Goal: Book appointment/travel/reservation

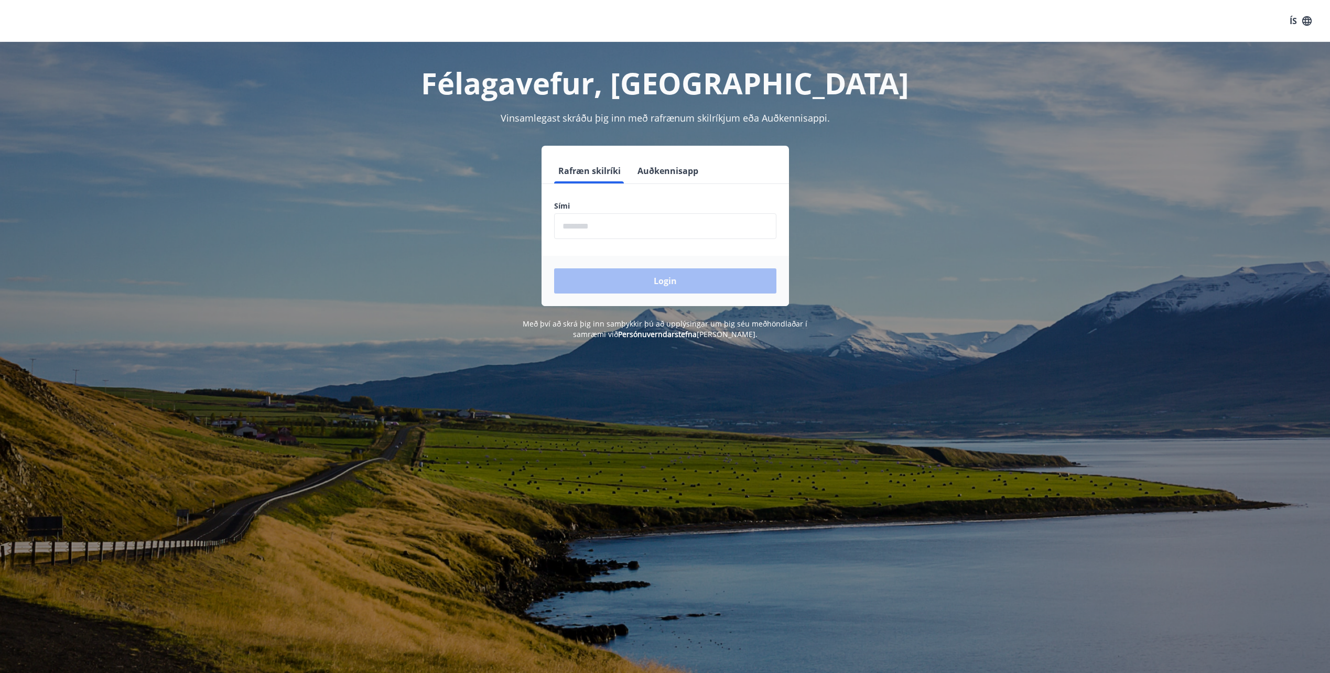
click at [712, 221] on input "phone" at bounding box center [665, 226] width 222 height 26
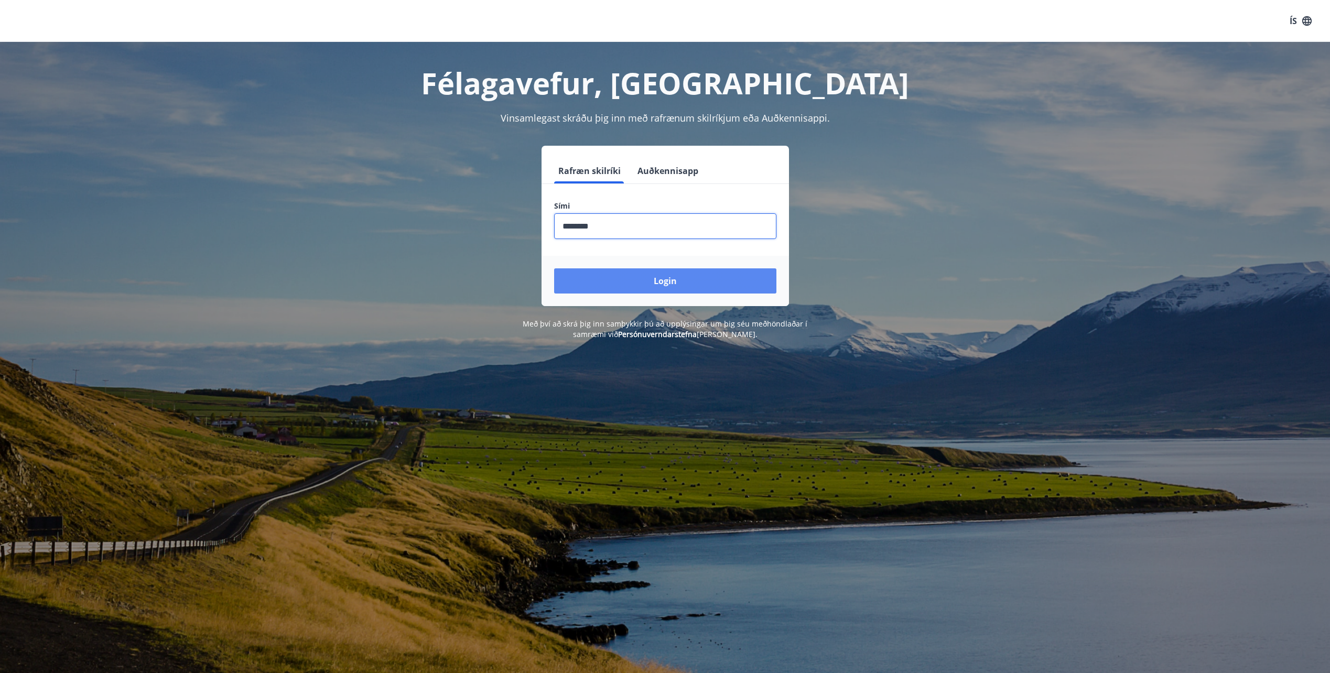
type input "********"
click at [650, 281] on button "Login" at bounding box center [665, 280] width 222 height 25
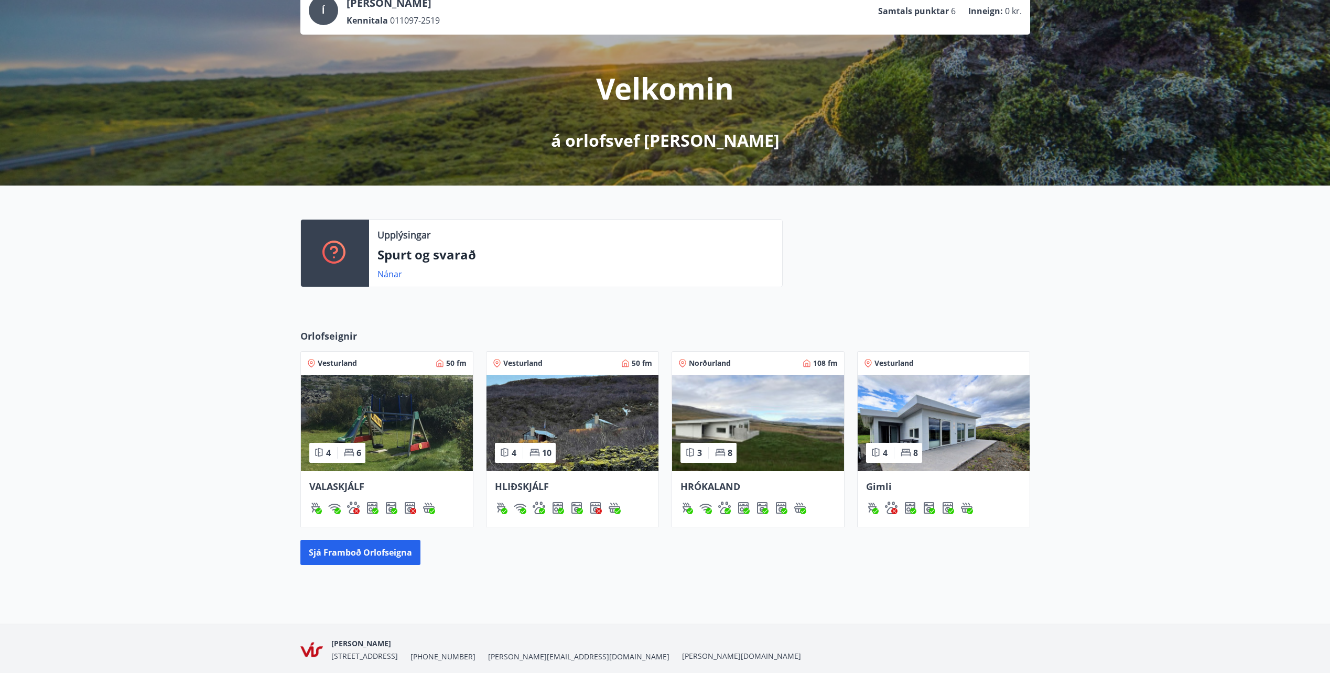
scroll to position [115, 0]
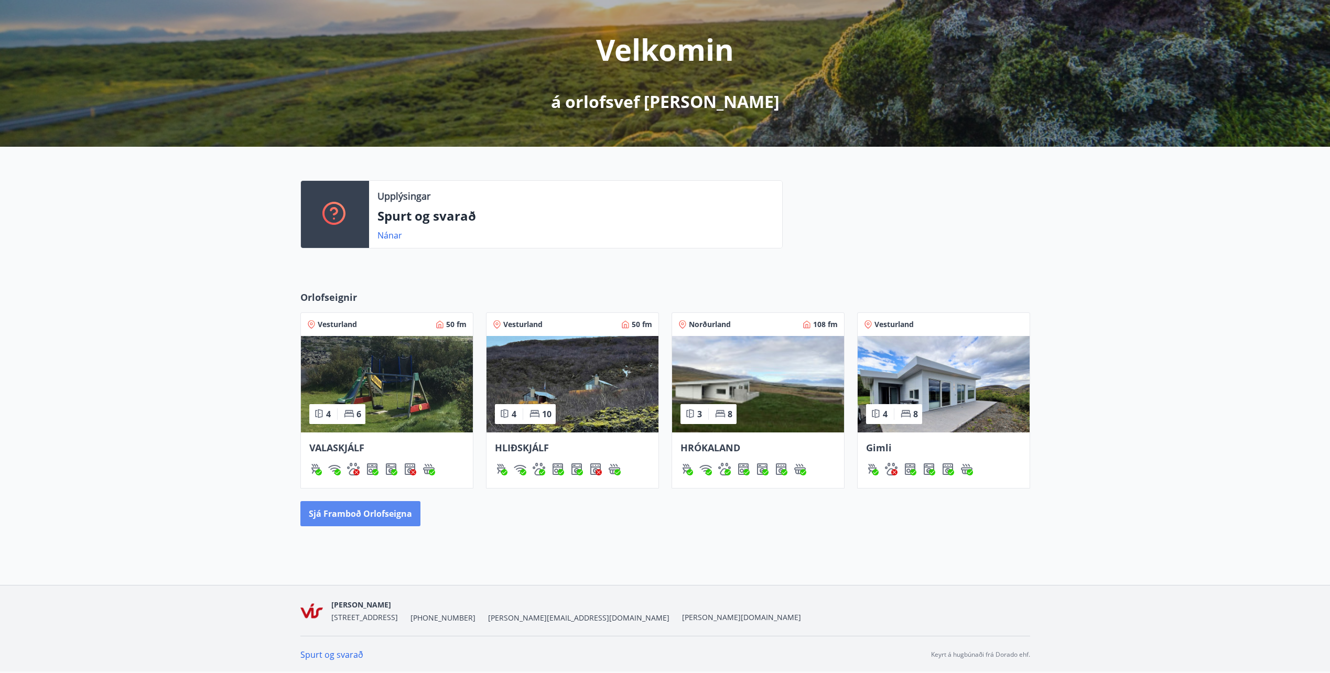
click at [381, 520] on button "Sjá framboð orlofseigna" at bounding box center [360, 513] width 120 height 25
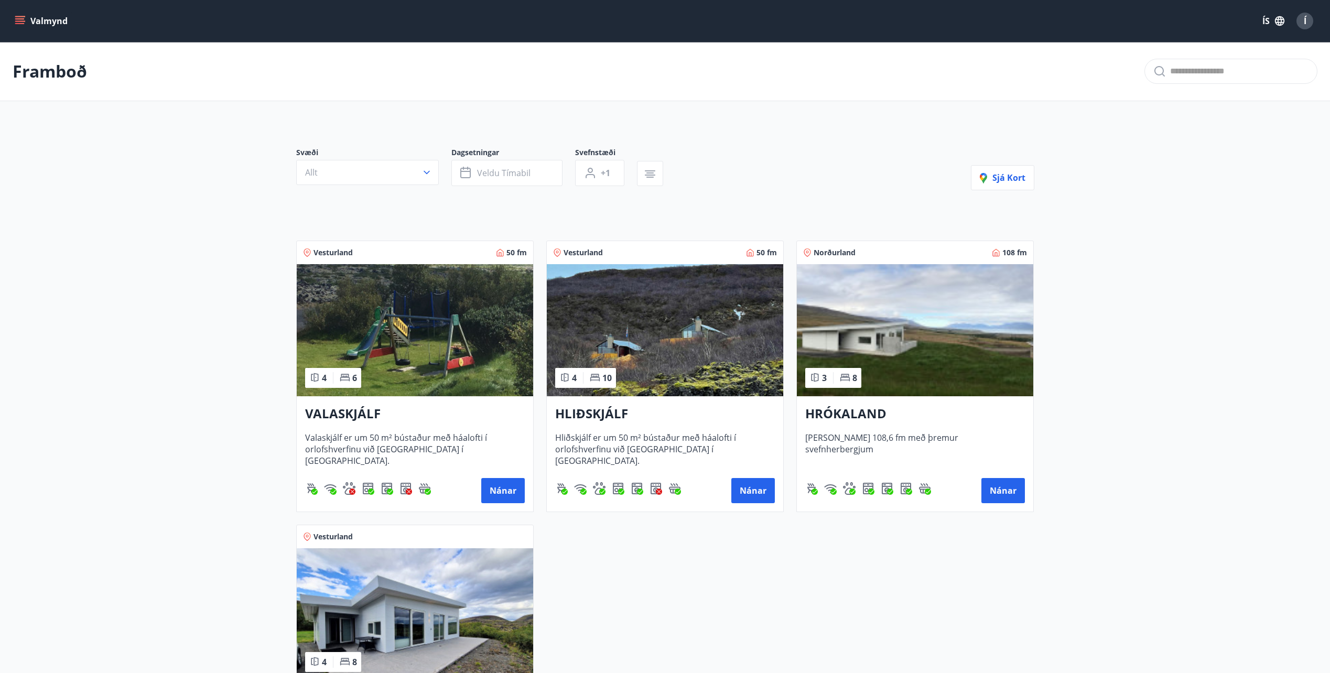
click at [958, 349] on img at bounding box center [915, 330] width 236 height 132
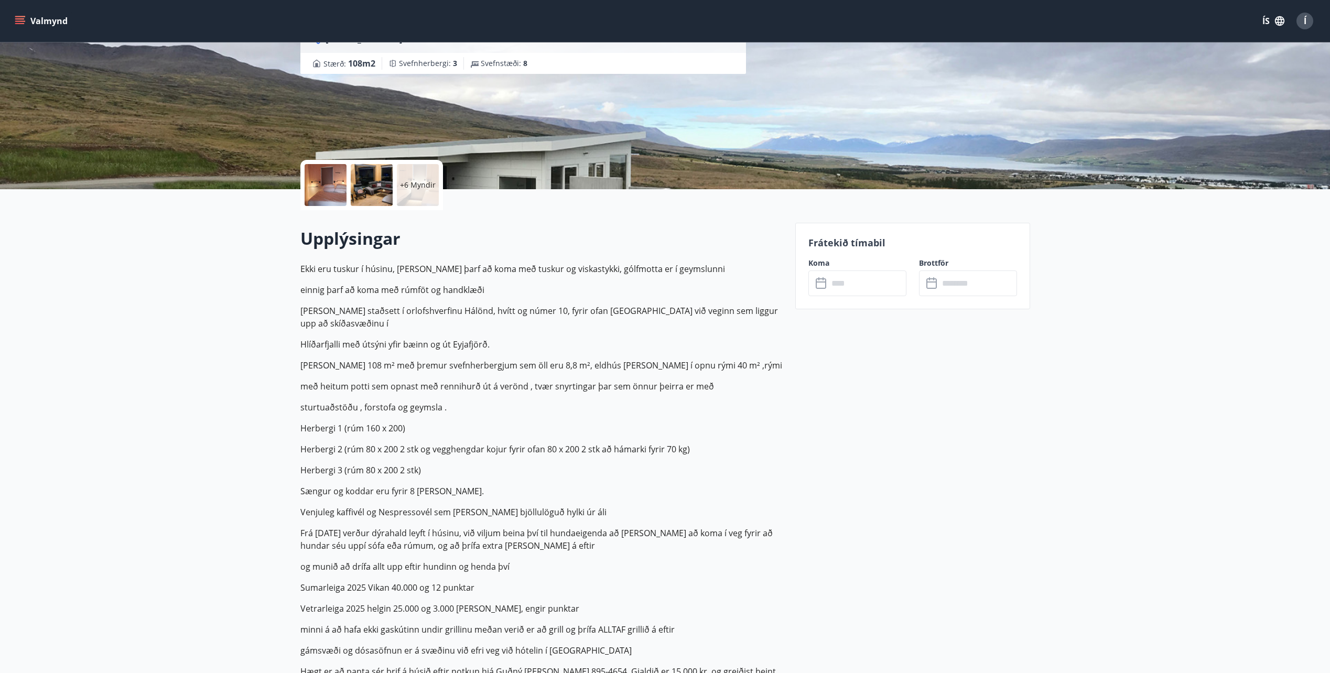
scroll to position [157, 0]
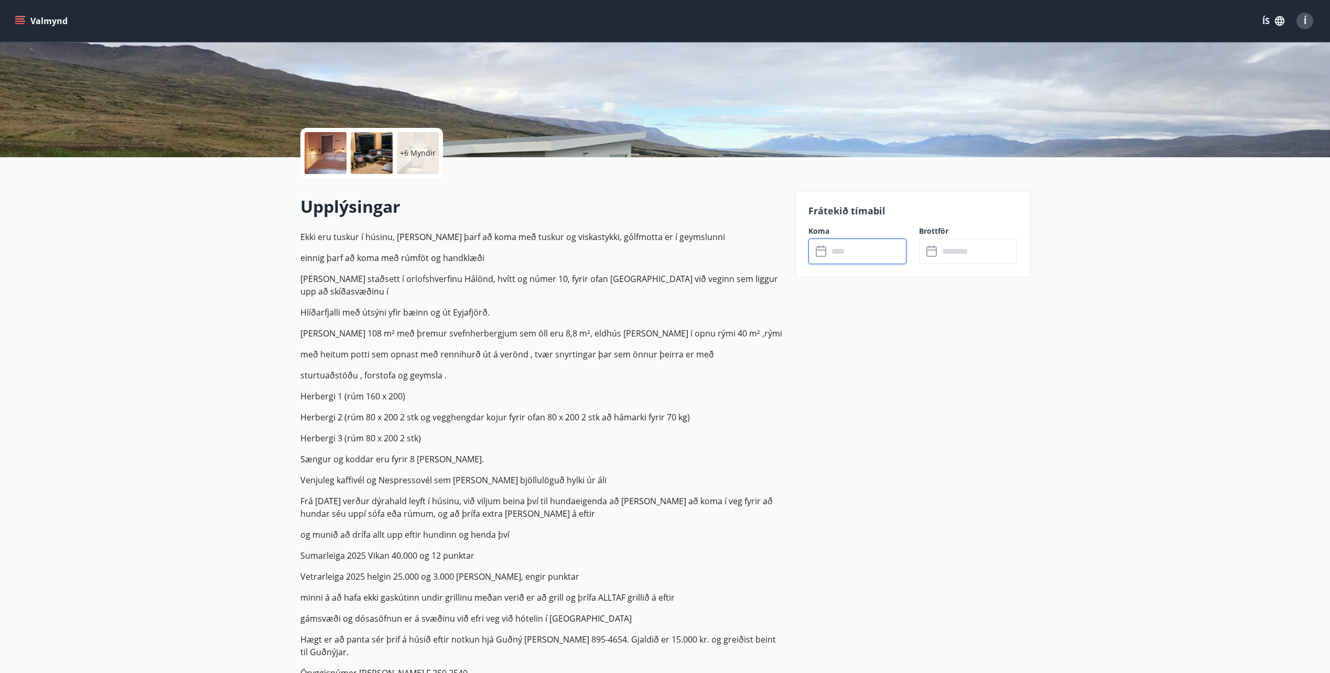
click at [853, 243] on input "text" at bounding box center [867, 251] width 78 height 26
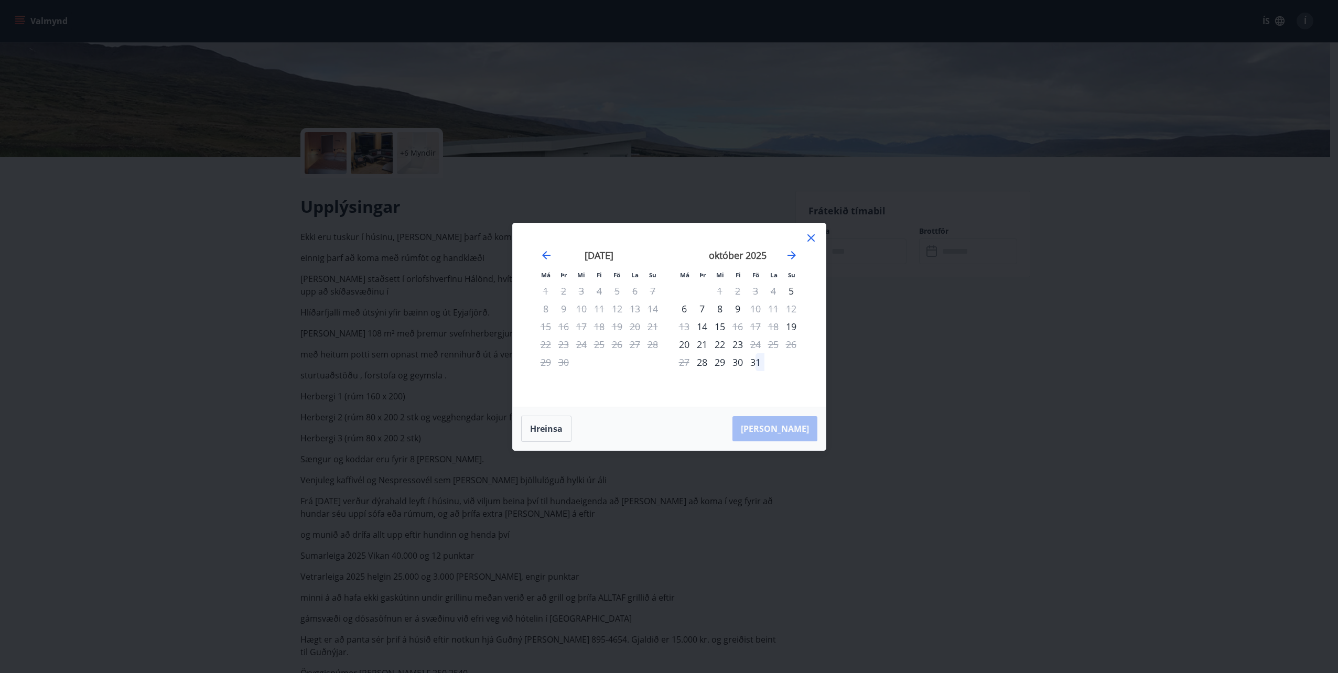
click at [773, 289] on div "4" at bounding box center [773, 291] width 18 height 18
click at [815, 242] on icon at bounding box center [811, 238] width 13 height 13
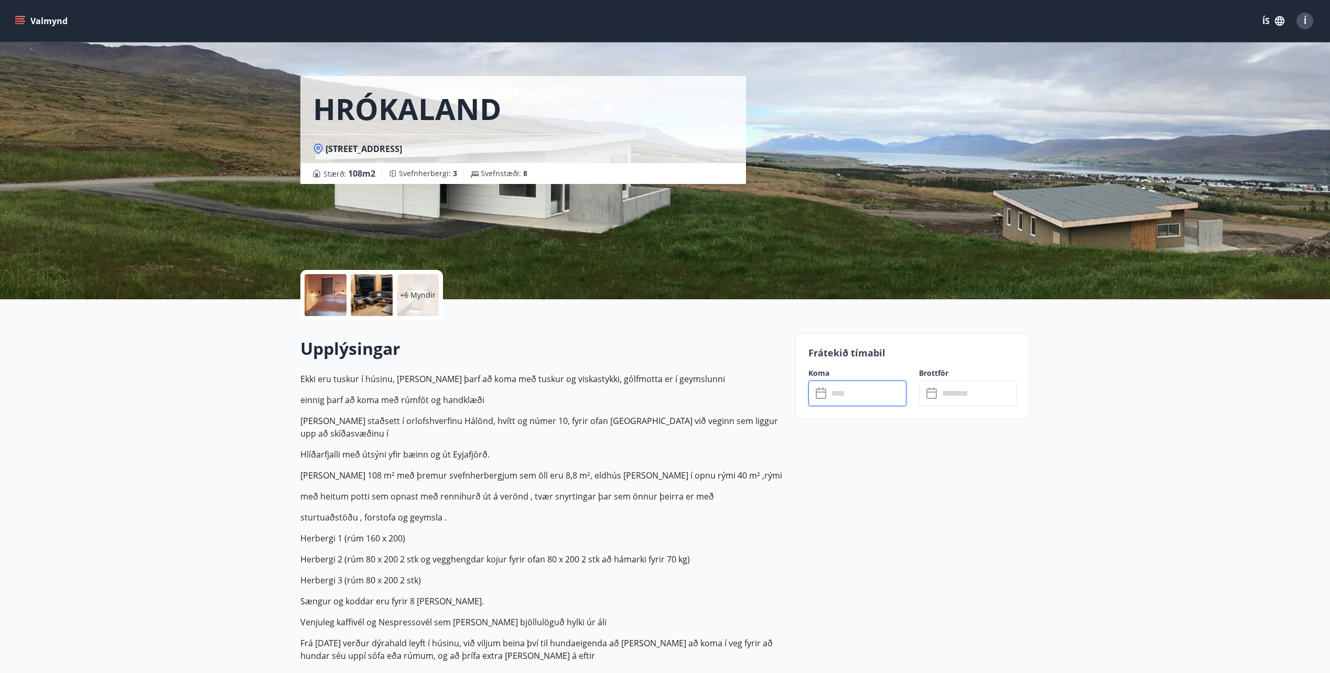
scroll to position [0, 0]
